Goal: Find specific page/section: Find specific page/section

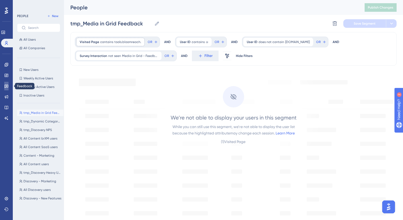
click at [8, 83] on link at bounding box center [6, 86] width 4 height 9
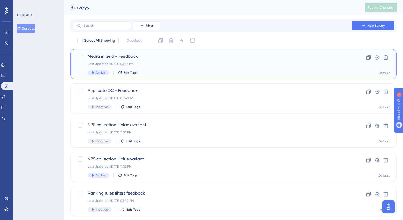
click at [184, 60] on div "Media in Grid - Feedback Last Updated: [DATE] 03:57 PM Active Edit Tags" at bounding box center [212, 64] width 249 height 22
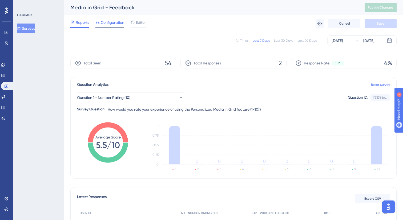
click at [103, 19] on span "Configuration" at bounding box center [112, 22] width 23 height 6
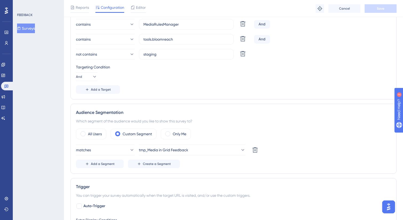
scroll to position [158, 0]
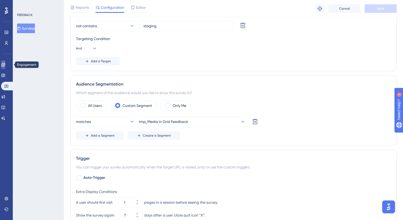
click at [5, 67] on link at bounding box center [3, 64] width 4 height 9
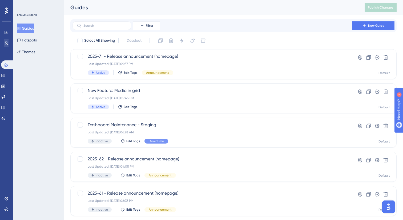
click at [9, 47] on div "Users" at bounding box center [6, 43] width 4 height 9
click at [8, 47] on link at bounding box center [6, 43] width 4 height 9
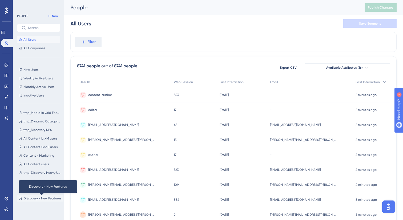
click at [37, 200] on span "Discovery - New Features" at bounding box center [42, 198] width 38 height 4
